Goal: Transaction & Acquisition: Obtain resource

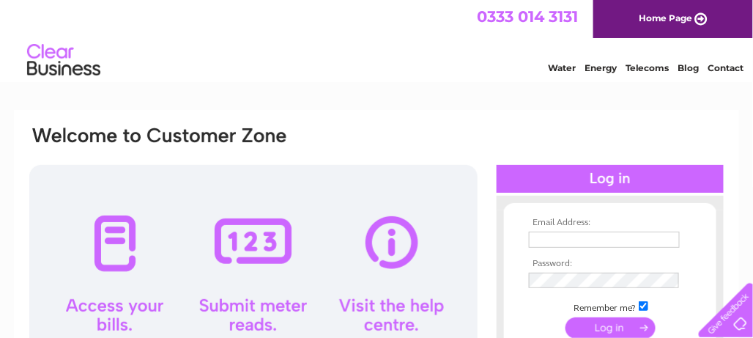
scroll to position [73, 0]
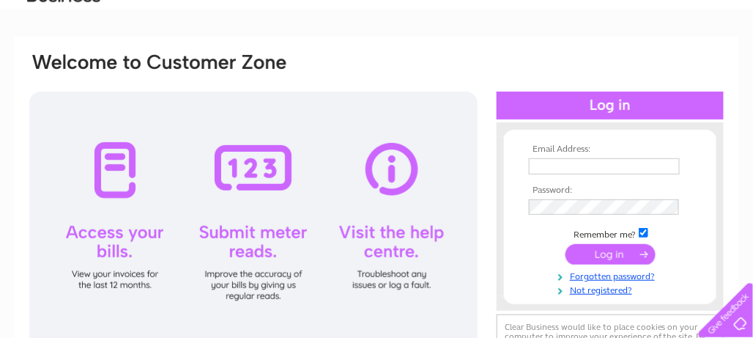
type input "[EMAIL_ADDRESS][DOMAIN_NAME]"
click at [618, 255] on input "submit" at bounding box center [610, 254] width 90 height 21
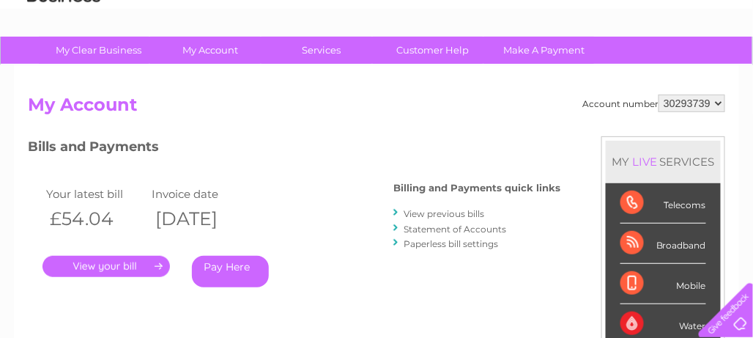
scroll to position [146, 0]
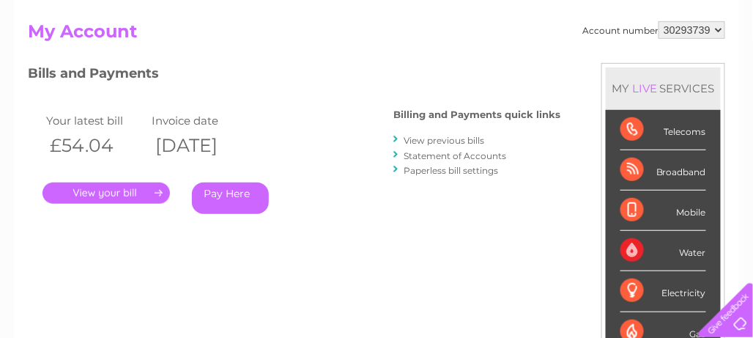
click at [114, 190] on link "." at bounding box center [105, 192] width 127 height 21
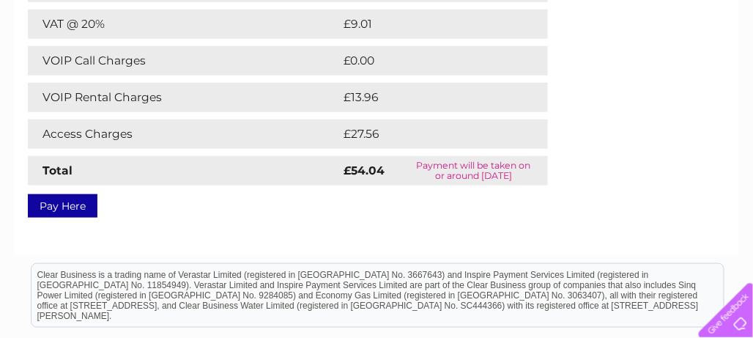
scroll to position [220, 0]
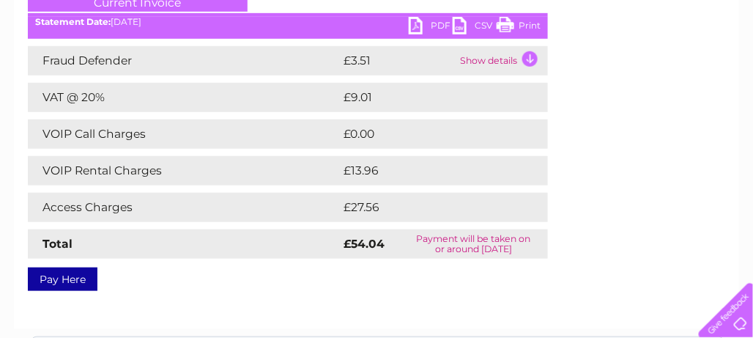
click at [417, 29] on link "PDF" at bounding box center [431, 27] width 44 height 21
